Goal: Download file/media

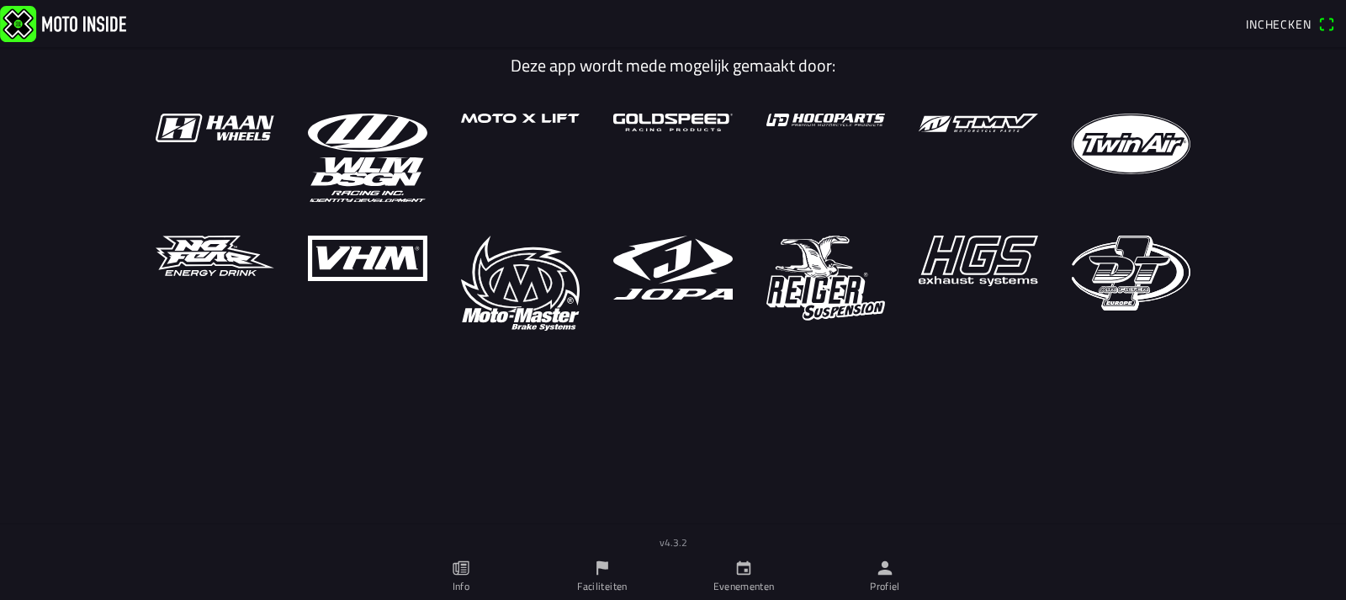
click at [746, 573] on icon "calendar" at bounding box center [743, 568] width 19 height 19
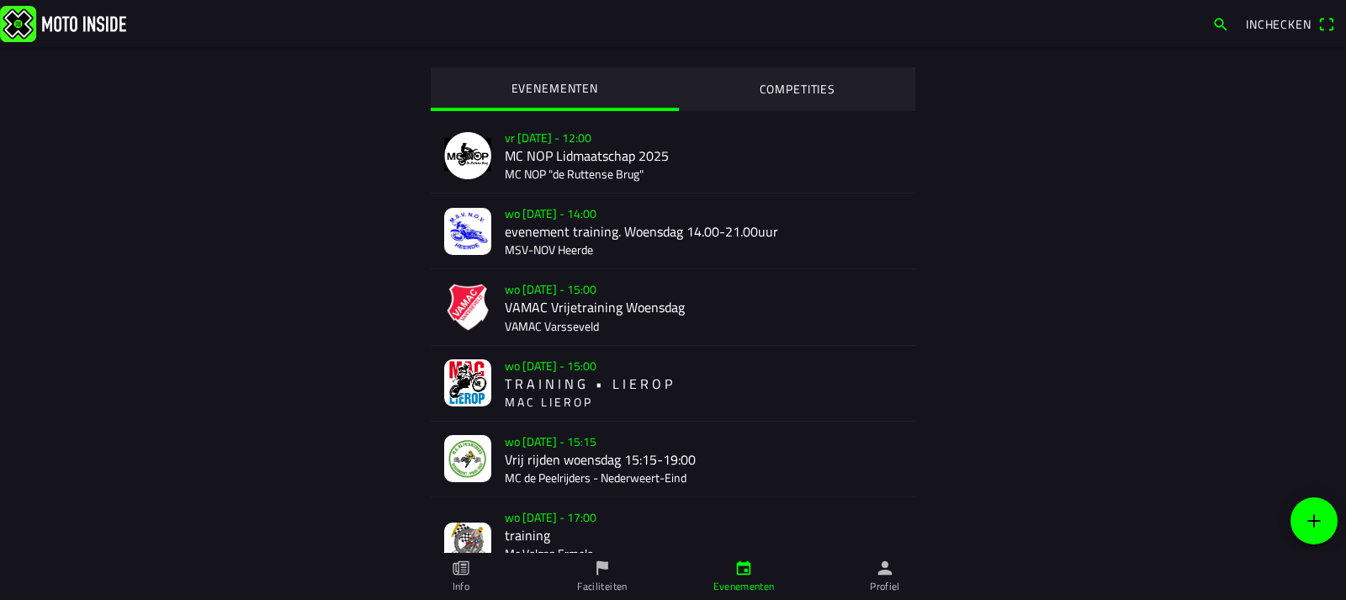
click at [606, 576] on icon "flag" at bounding box center [602, 568] width 19 height 19
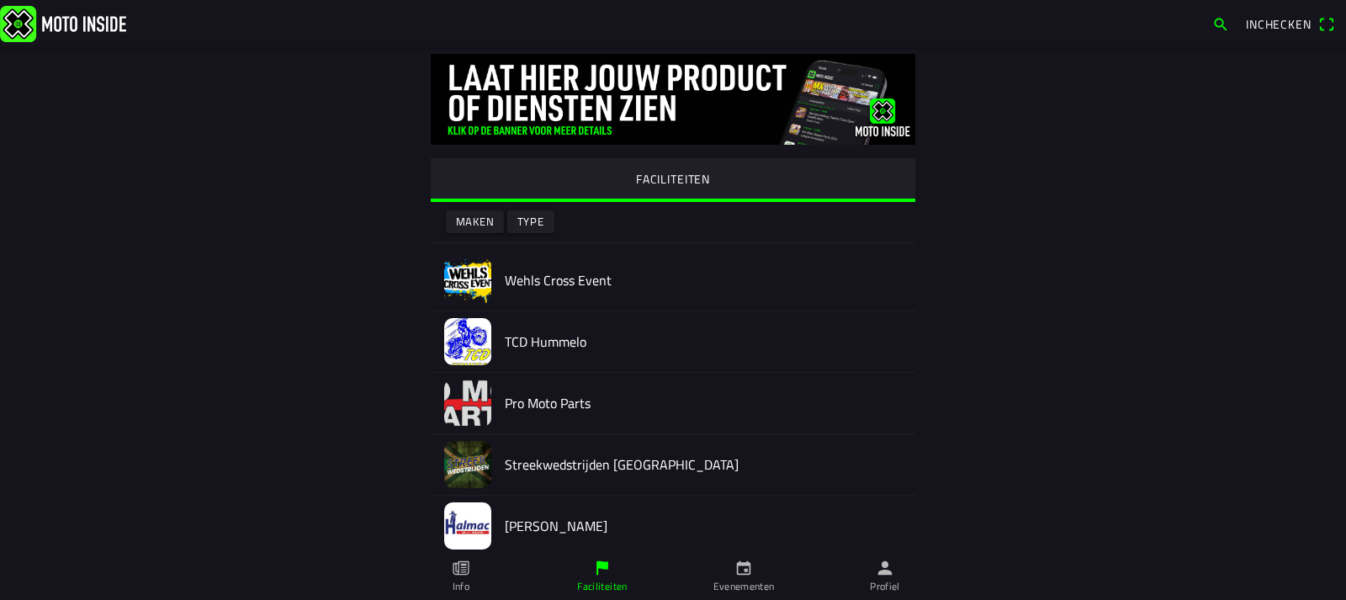
click at [453, 273] on img at bounding box center [467, 280] width 47 height 47
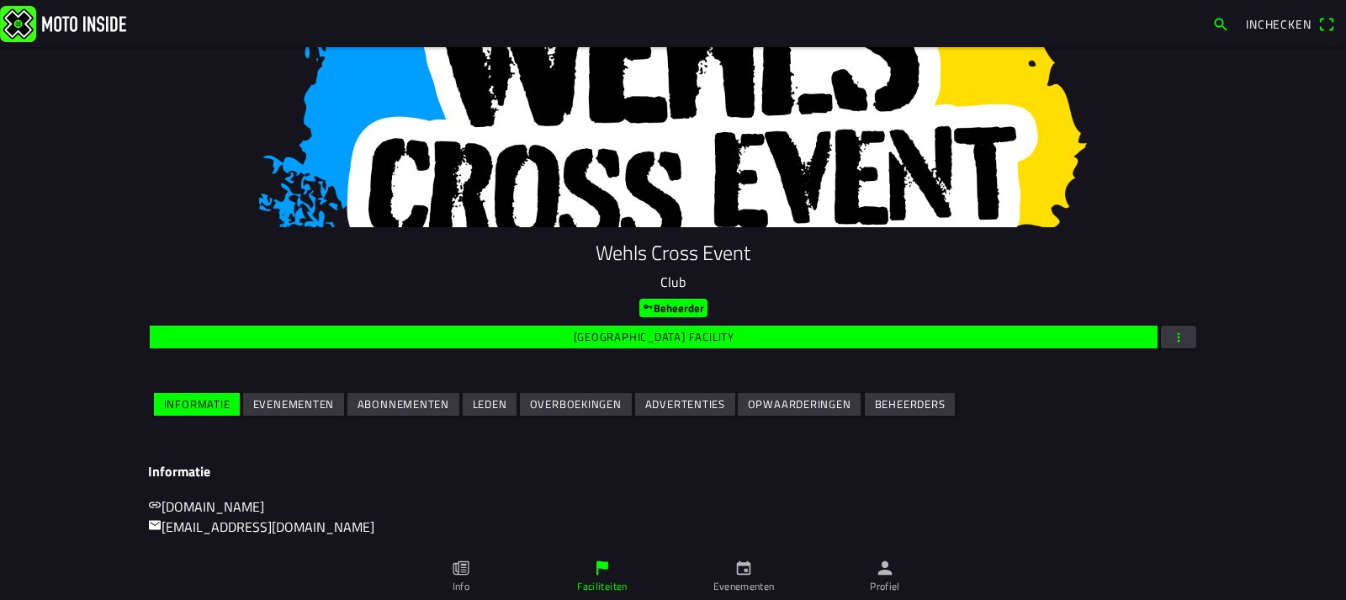
click at [0, 0] on slot "Evenementen" at bounding box center [0, 0] width 0 height 0
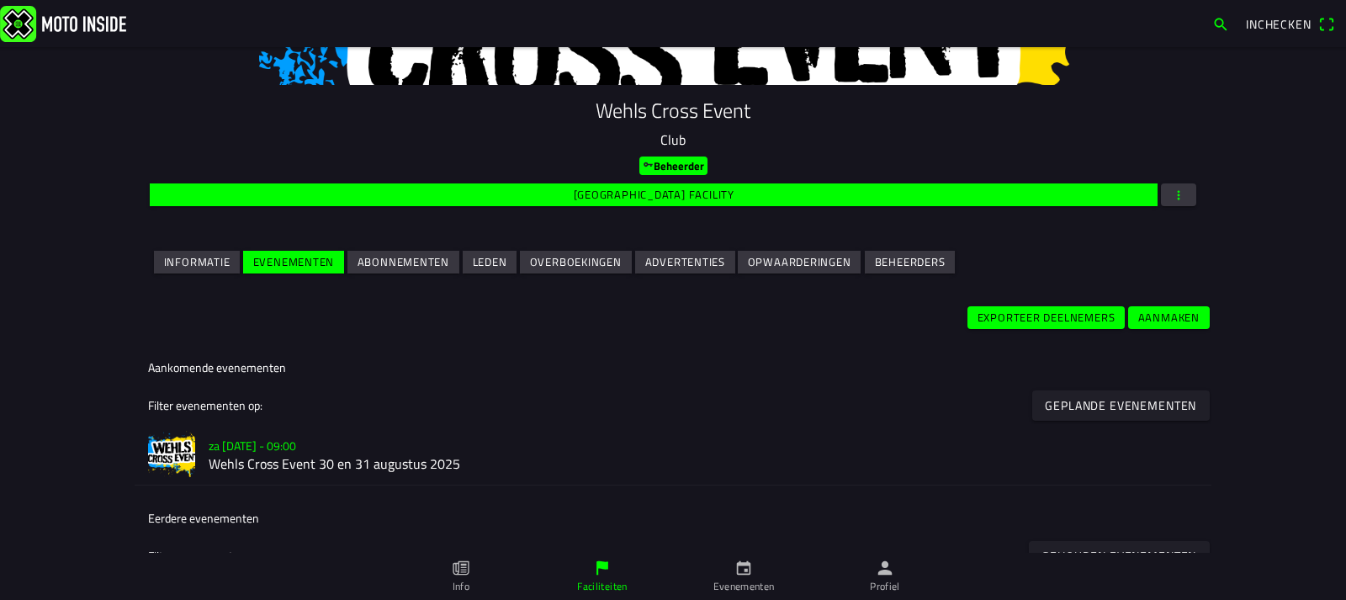
scroll to position [252, 0]
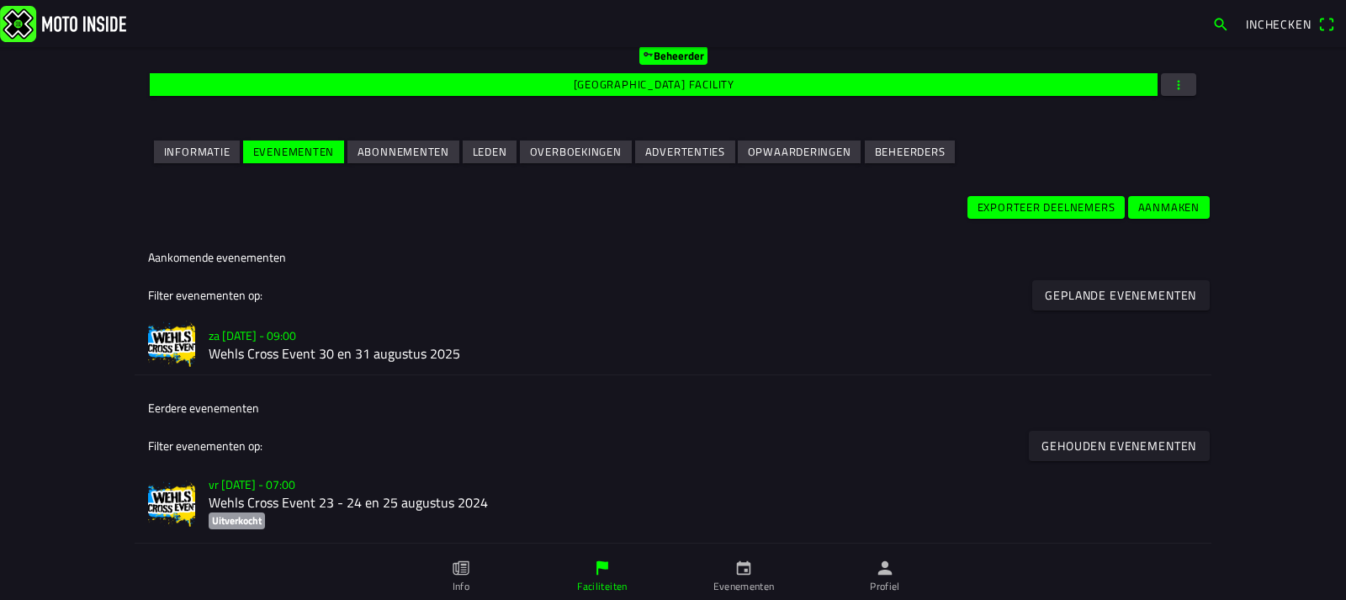
click at [172, 331] on img at bounding box center [171, 344] width 47 height 47
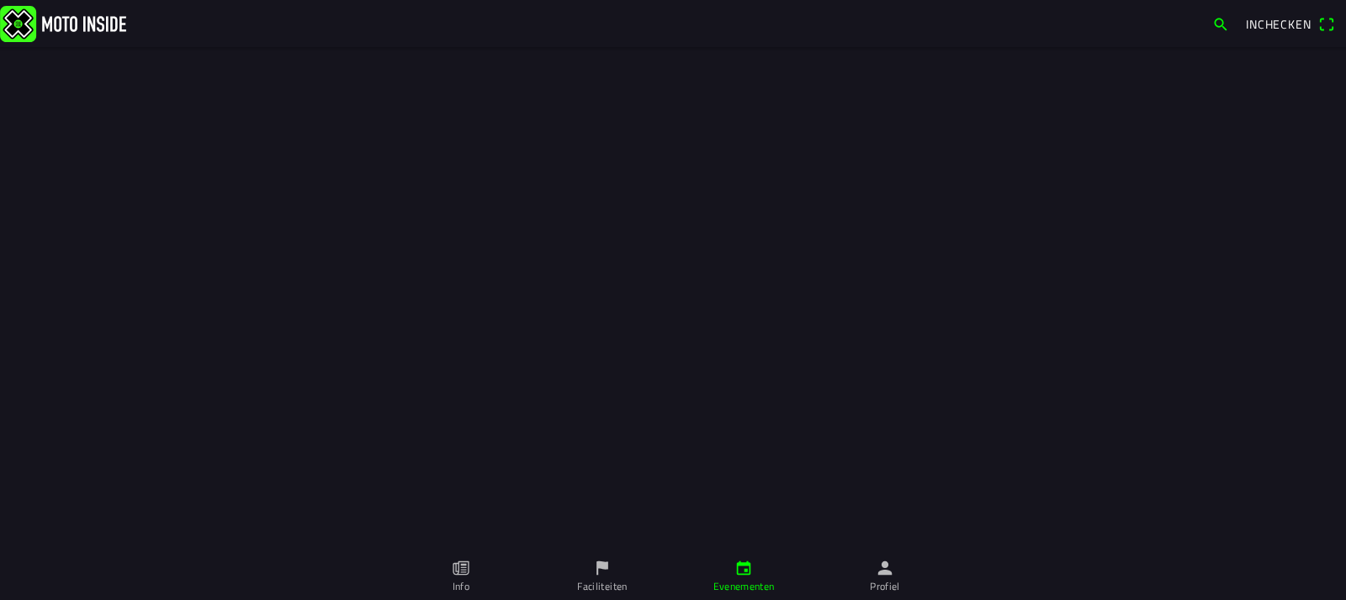
click at [172, 331] on div at bounding box center [673, 276] width 1346 height 553
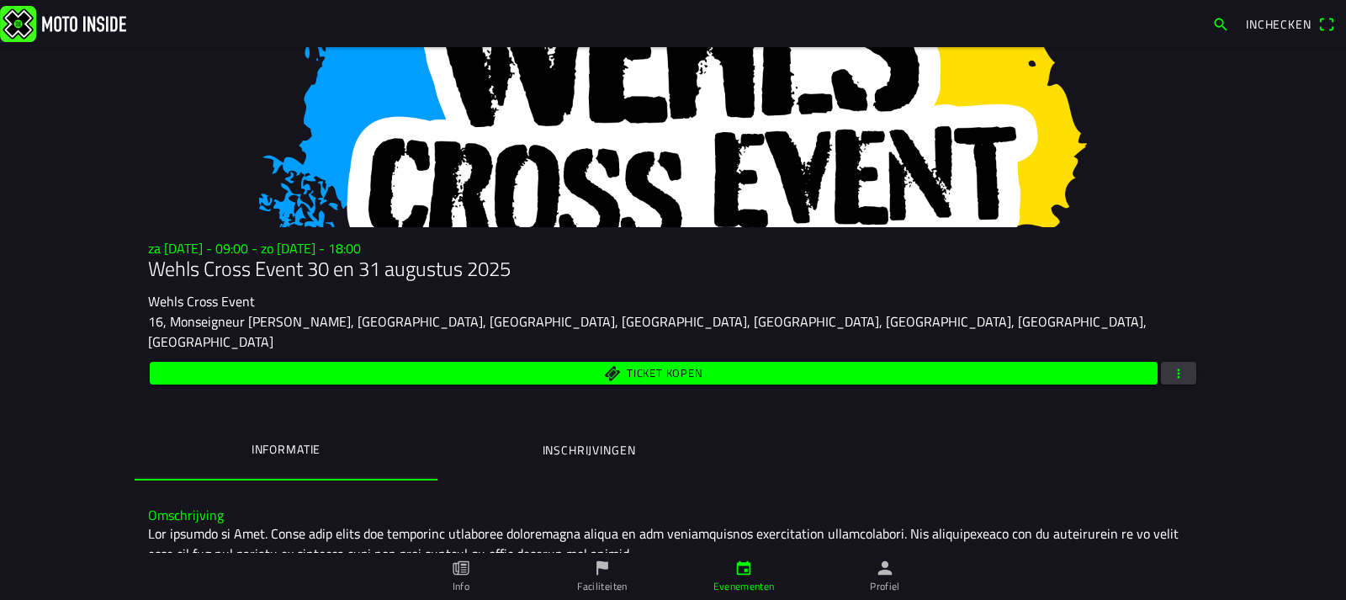
click at [597, 441] on ion-label "Inschrijvingen" at bounding box center [589, 450] width 93 height 19
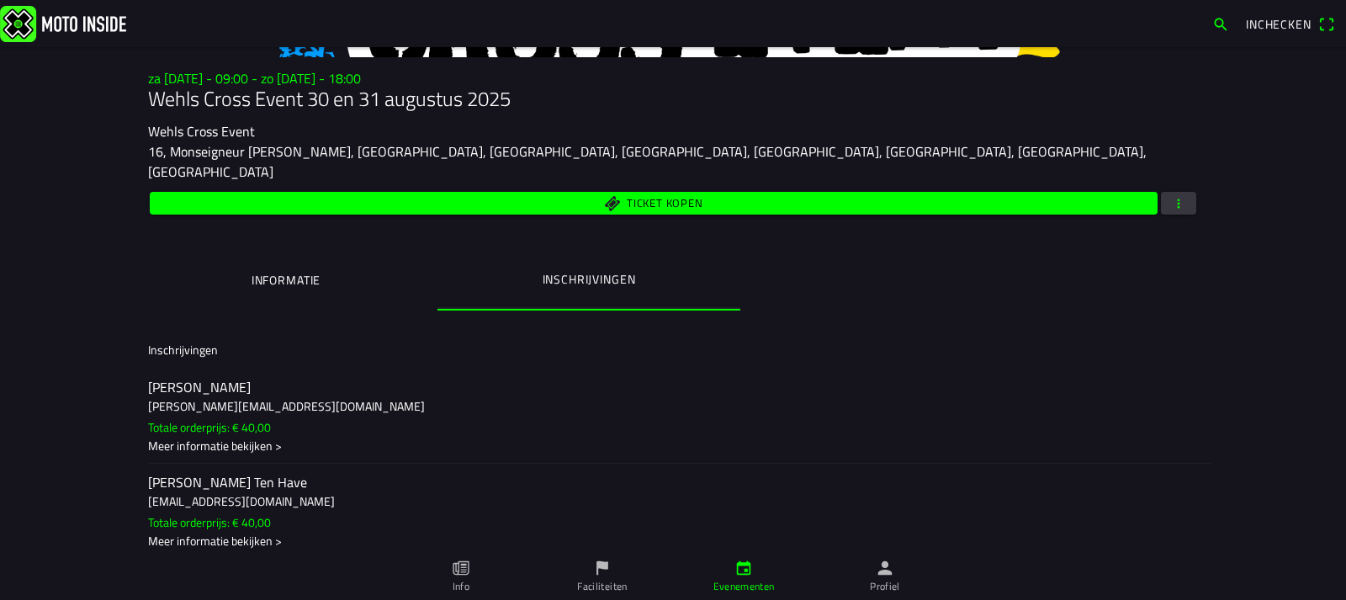
scroll to position [168, 0]
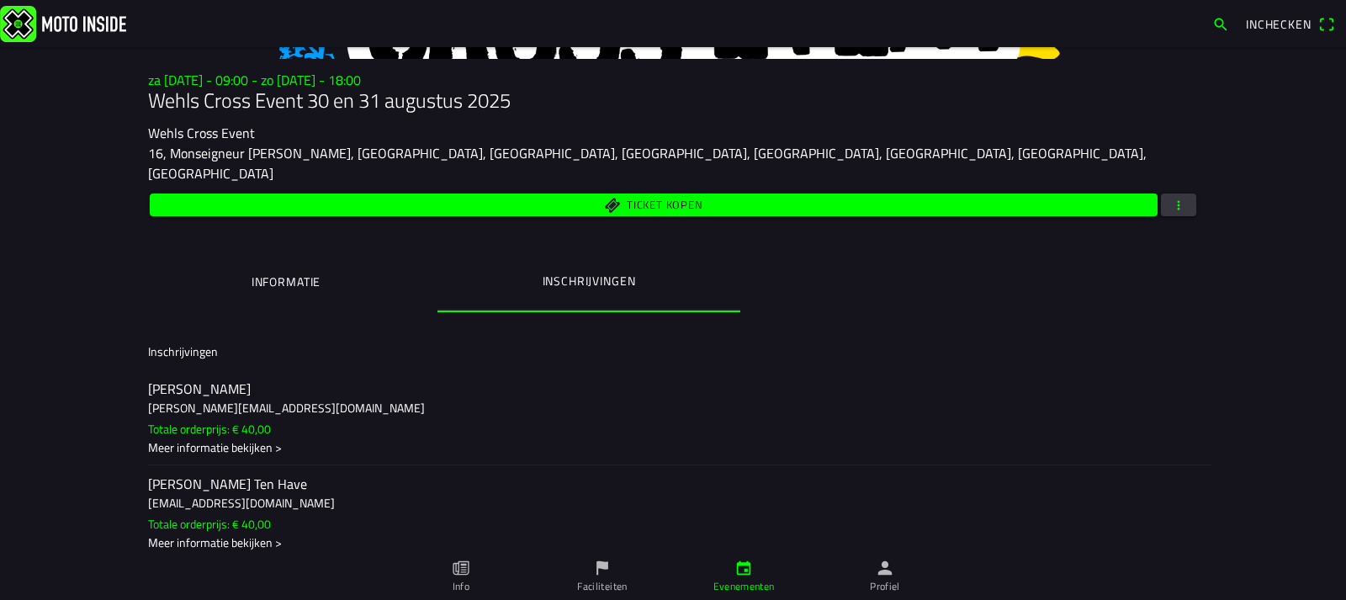
click at [1171, 193] on span "button" at bounding box center [1178, 204] width 15 height 23
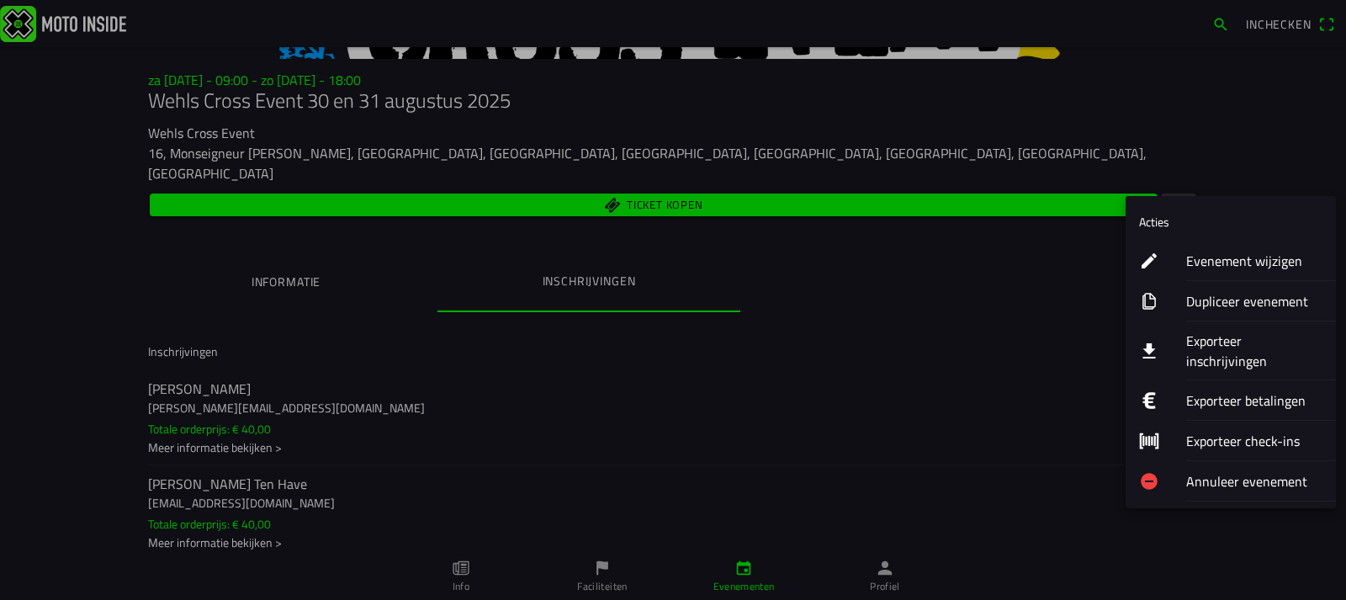
click at [1217, 340] on ion-label "Exporteer inschrijvingen" at bounding box center [1254, 351] width 136 height 40
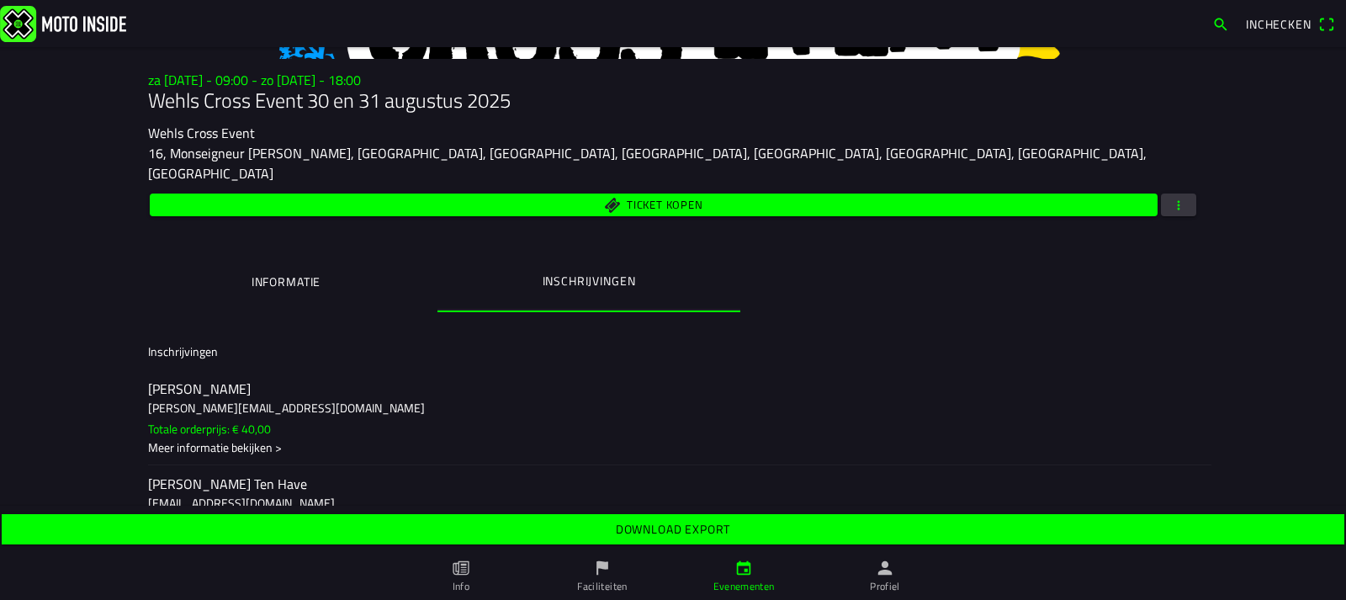
click at [0, 0] on slot "Download export" at bounding box center [0, 0] width 0 height 0
